Goal: Navigation & Orientation: Find specific page/section

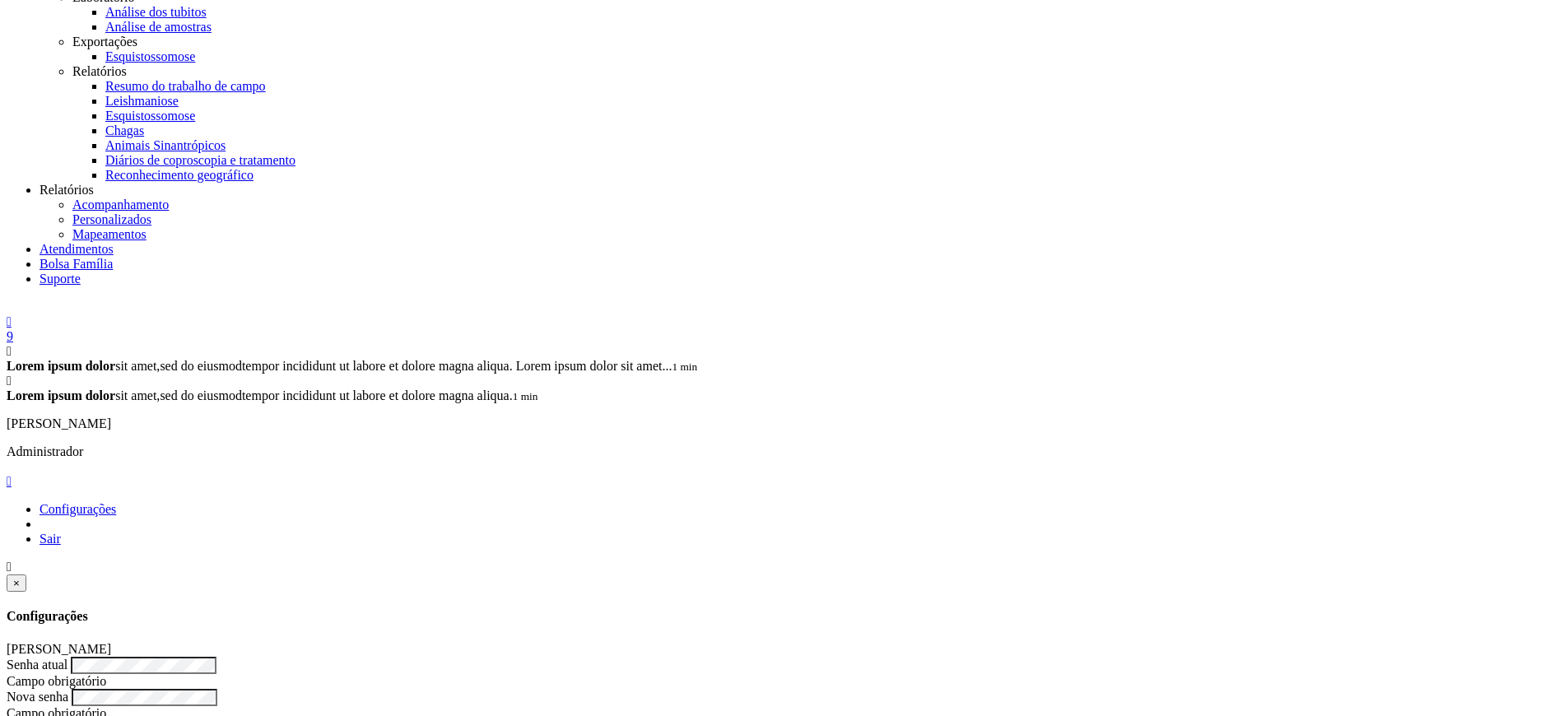
scroll to position [691, 0]
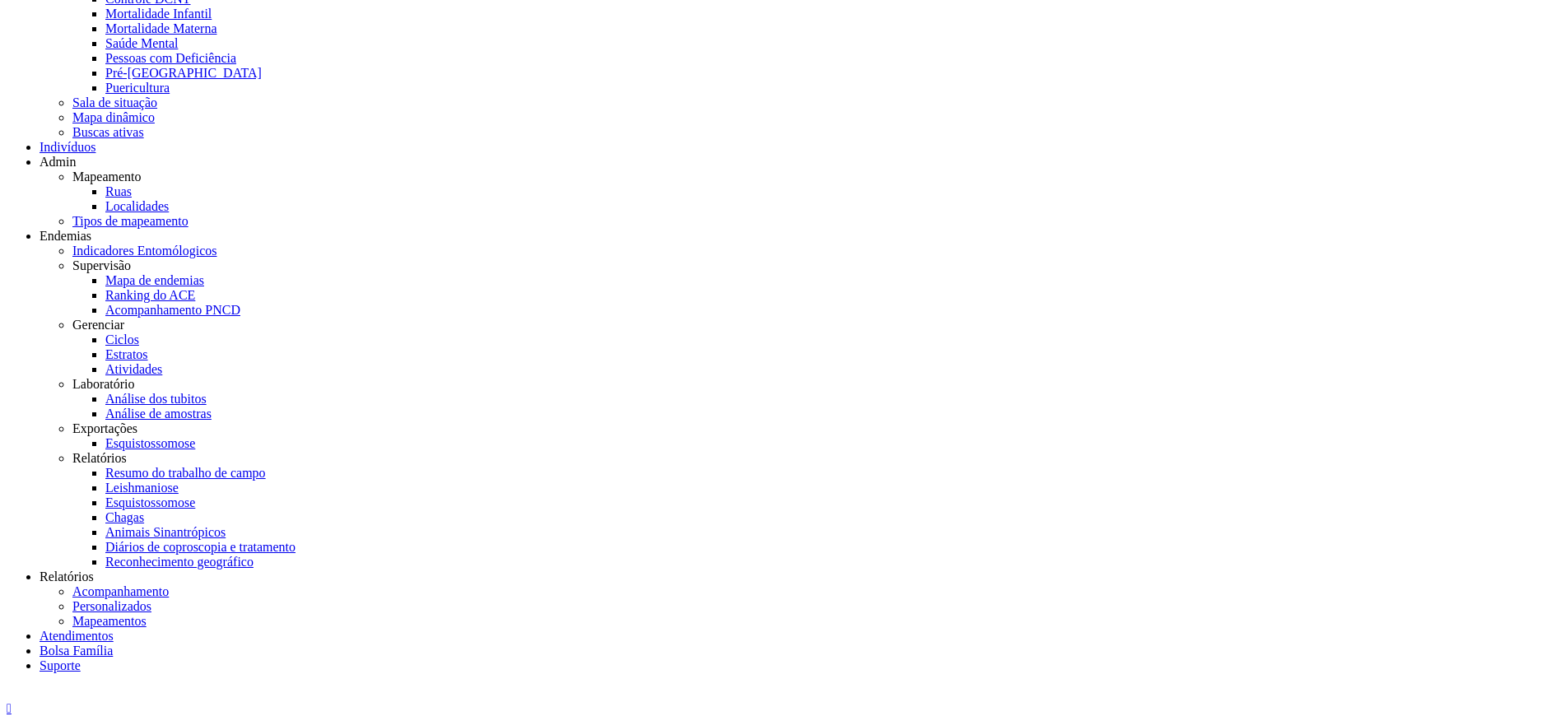
scroll to position [198, 0]
